Goal: Use online tool/utility: Utilize a website feature to perform a specific function

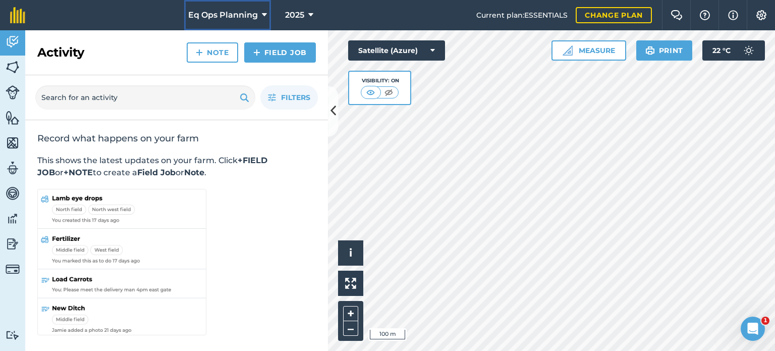
click at [264, 15] on icon at bounding box center [264, 15] width 5 height 12
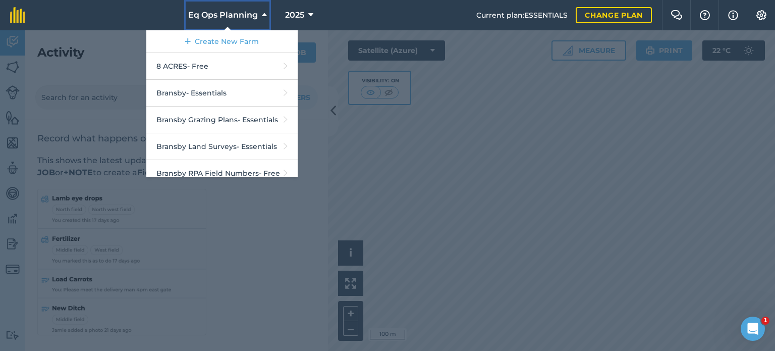
click at [264, 14] on icon at bounding box center [264, 15] width 5 height 12
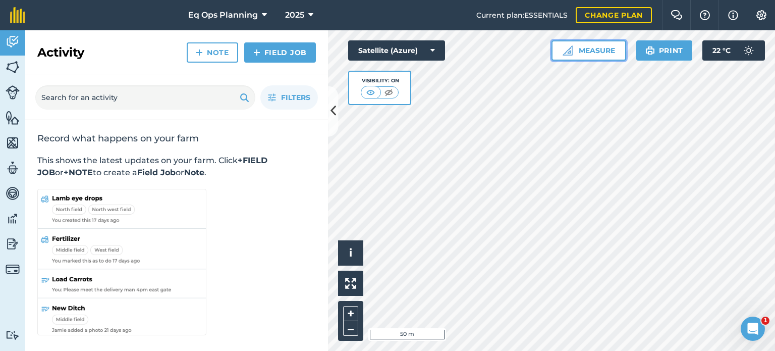
click at [567, 54] on img at bounding box center [568, 50] width 10 height 10
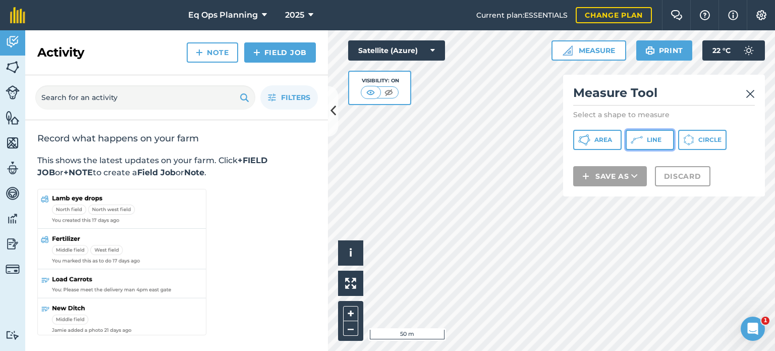
click at [591, 139] on icon at bounding box center [584, 140] width 12 height 12
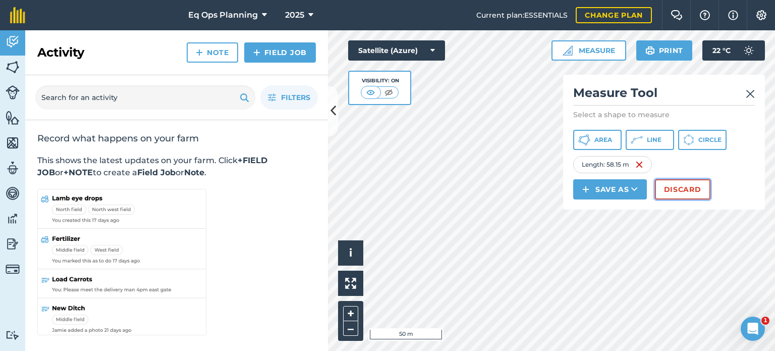
click at [666, 192] on button "Discard" at bounding box center [683, 189] width 56 height 20
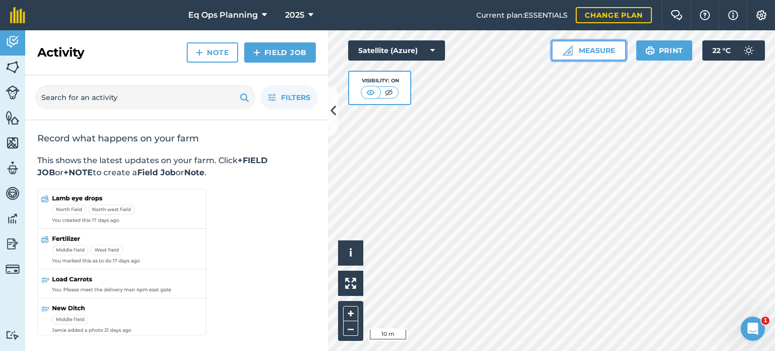
click at [599, 53] on button "Measure" at bounding box center [589, 50] width 75 height 20
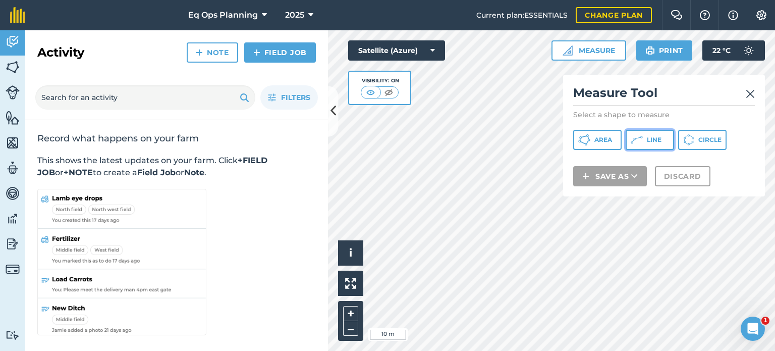
click at [652, 137] on span "Line" at bounding box center [654, 140] width 15 height 8
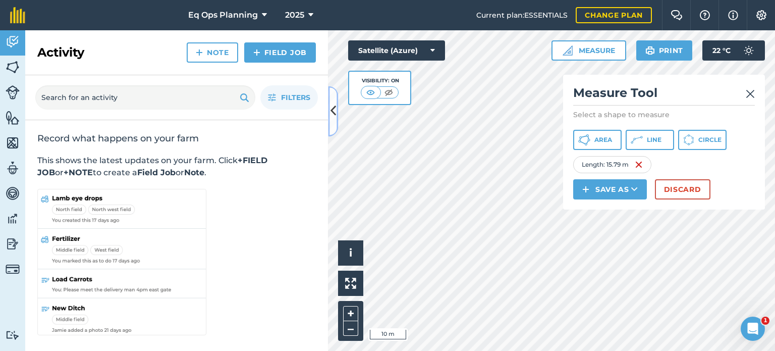
click at [333, 106] on icon at bounding box center [334, 111] width 6 height 18
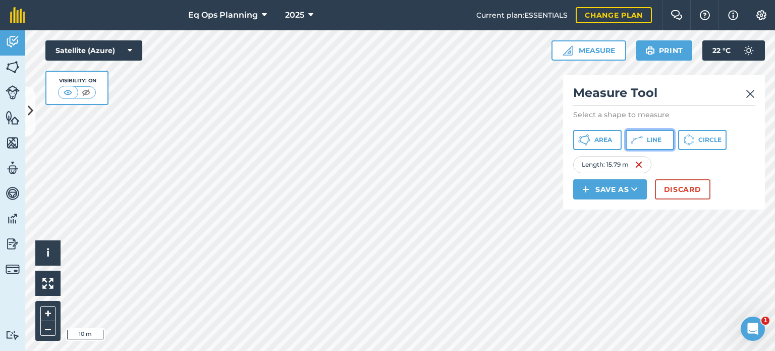
click at [647, 142] on span "Line" at bounding box center [654, 140] width 15 height 8
click at [42, 332] on button "–" at bounding box center [47, 328] width 15 height 15
click at [44, 312] on button "+" at bounding box center [47, 313] width 15 height 15
